Goal: Find specific page/section: Find specific page/section

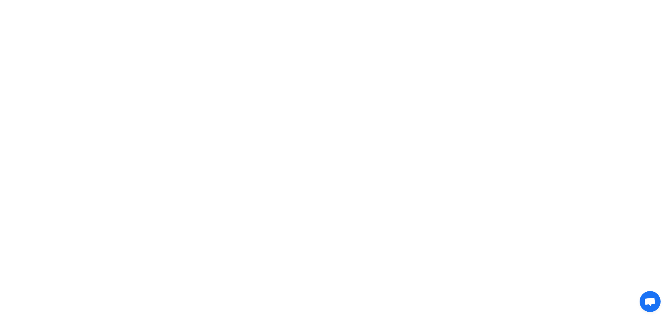
click at [636, 20] on html at bounding box center [334, 10] width 669 height 20
